Goal: Use online tool/utility: Utilize a website feature to perform a specific function

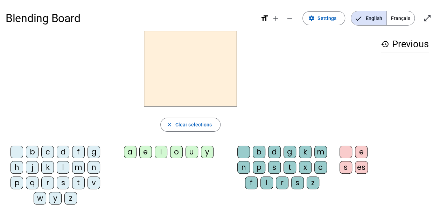
click at [76, 167] on div "m" at bounding box center [78, 167] width 13 height 13
click at [131, 155] on div "a" at bounding box center [130, 152] width 13 height 13
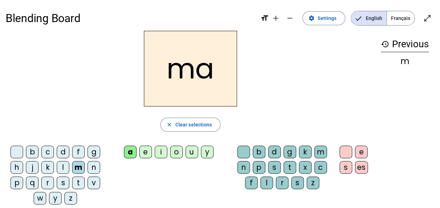
click at [78, 184] on div "t" at bounding box center [78, 182] width 13 height 13
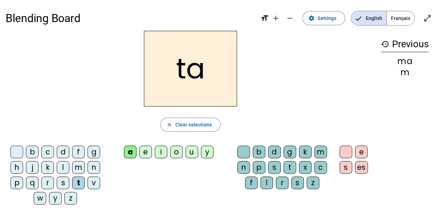
click at [79, 168] on div "m" at bounding box center [78, 167] width 13 height 13
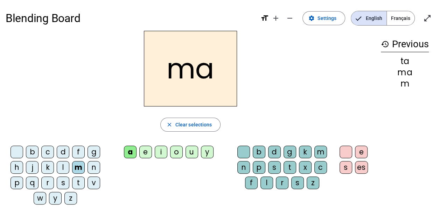
click at [78, 180] on div "t" at bounding box center [78, 182] width 13 height 13
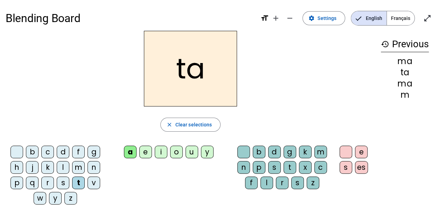
click at [63, 167] on div "l" at bounding box center [63, 167] width 13 height 13
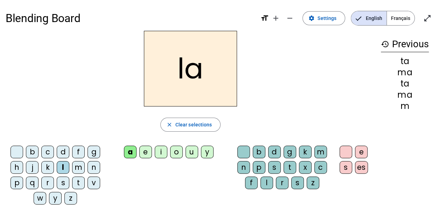
click at [148, 149] on div "e" at bounding box center [145, 152] width 13 height 13
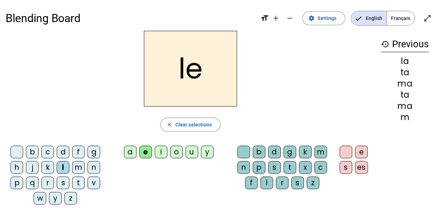
click at [190, 151] on div "u" at bounding box center [192, 152] width 13 height 13
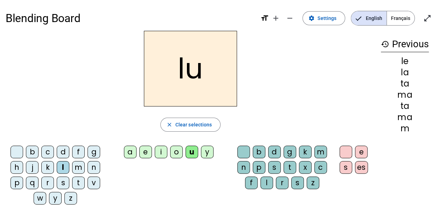
click at [78, 183] on div "t" at bounding box center [78, 182] width 13 height 13
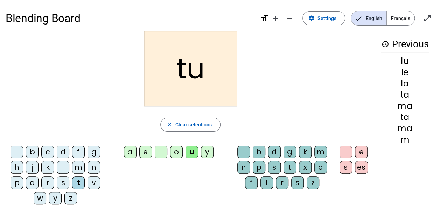
click at [64, 152] on div "d" at bounding box center [63, 152] width 13 height 13
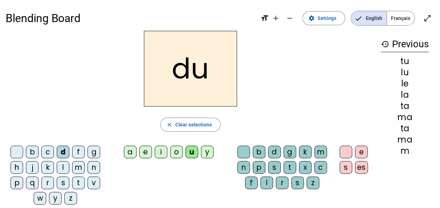
click at [145, 154] on div "e" at bounding box center [145, 152] width 13 height 13
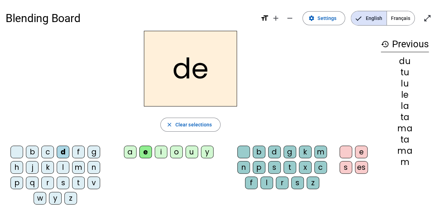
click at [77, 166] on div "m" at bounding box center [78, 167] width 13 height 13
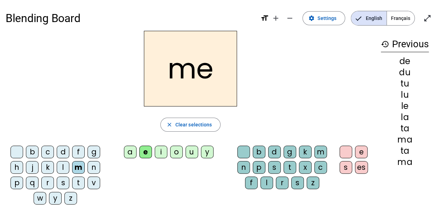
click at [30, 167] on div "j" at bounding box center [32, 167] width 13 height 13
